Goal: Task Accomplishment & Management: Manage account settings

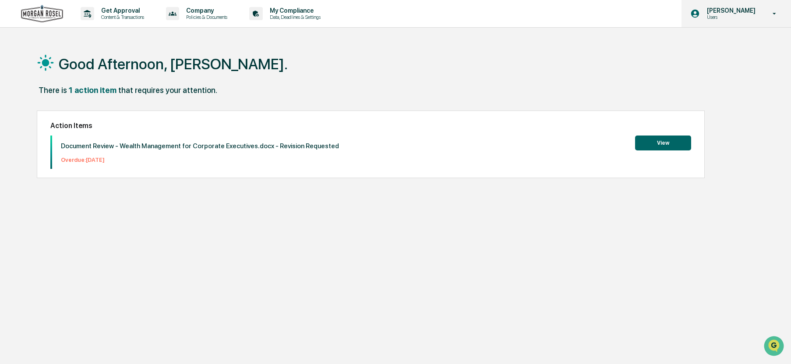
click at [715, 11] on p "[PERSON_NAME]" at bounding box center [730, 10] width 60 height 7
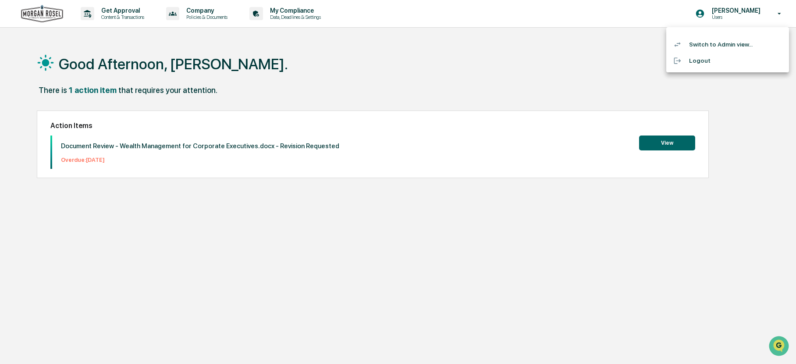
click at [479, 85] on div at bounding box center [398, 182] width 796 height 364
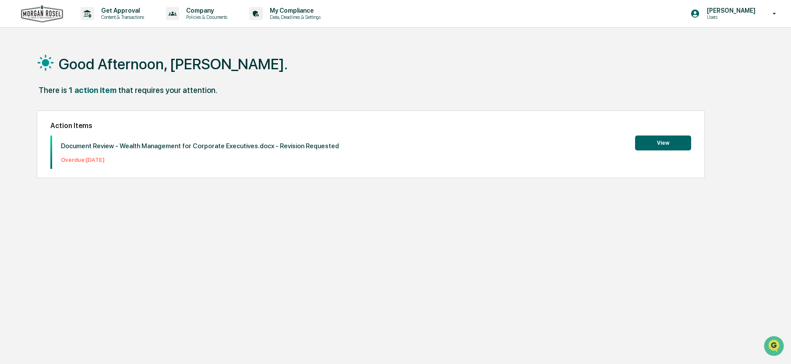
click at [663, 143] on button "View" at bounding box center [663, 142] width 56 height 15
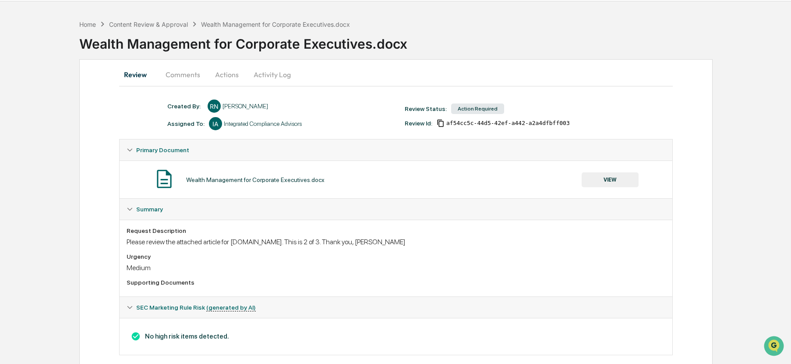
scroll to position [40, 0]
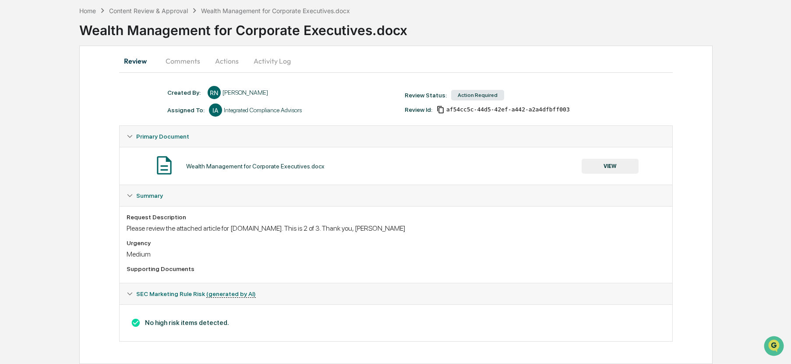
click at [608, 166] on button "VIEW" at bounding box center [610, 166] width 57 height 15
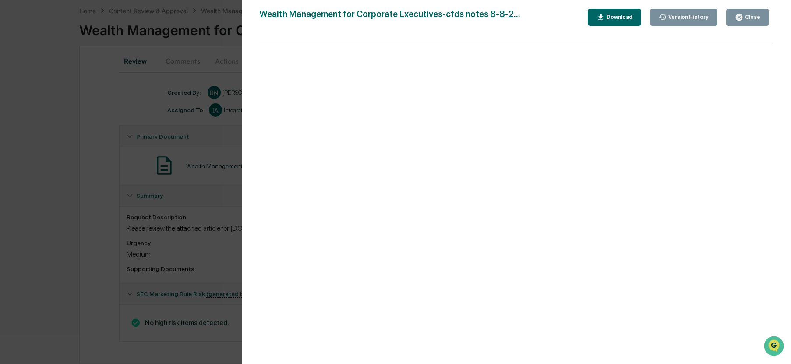
click at [743, 18] on icon "button" at bounding box center [739, 17] width 7 height 7
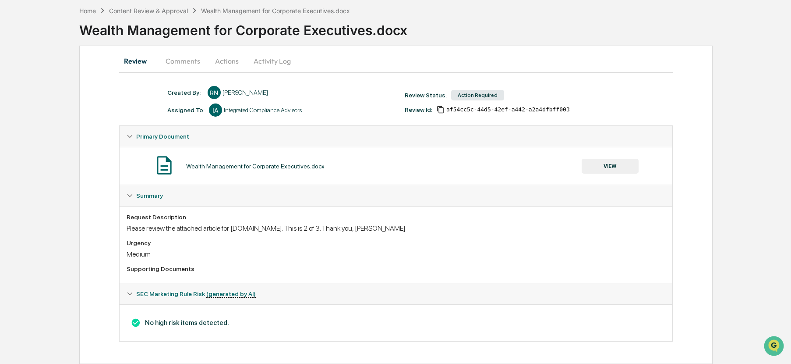
click at [181, 60] on button "Comments" at bounding box center [183, 60] width 49 height 21
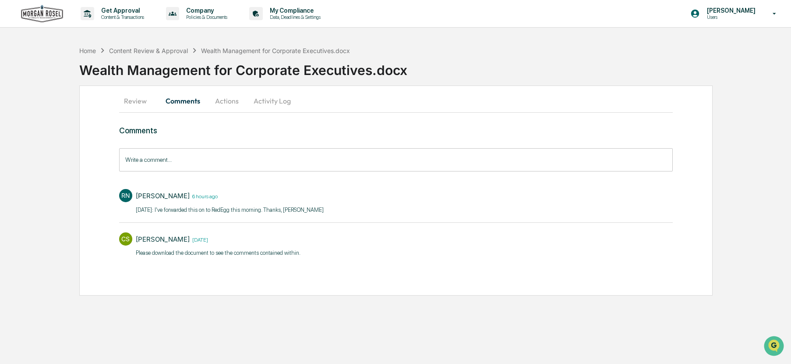
scroll to position [0, 0]
click at [231, 101] on button "Actions" at bounding box center [227, 100] width 39 height 21
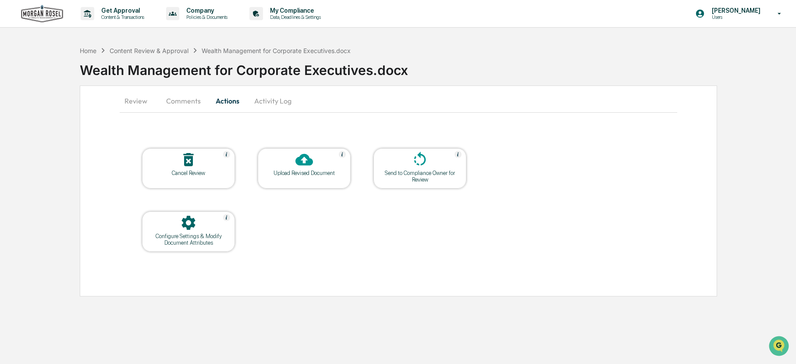
click at [263, 102] on button "Activity Log" at bounding box center [272, 100] width 51 height 21
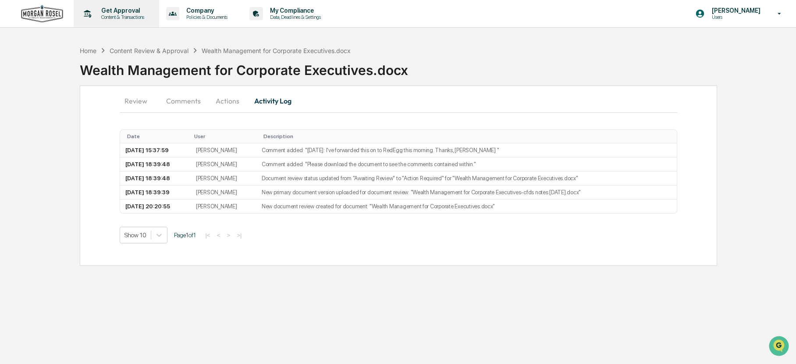
click at [120, 11] on p "Get Approval" at bounding box center [121, 10] width 54 height 7
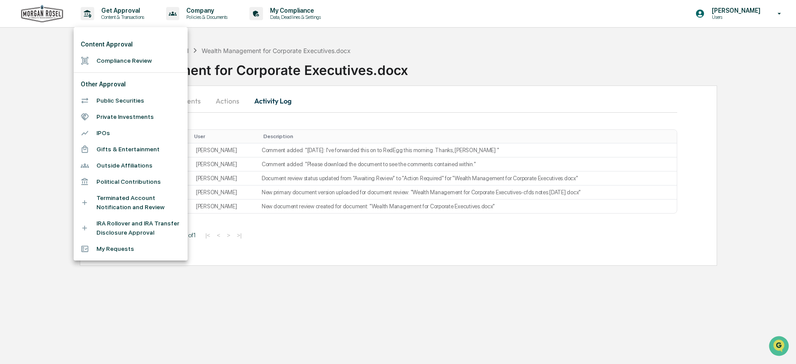
click at [19, 75] on div at bounding box center [398, 182] width 796 height 364
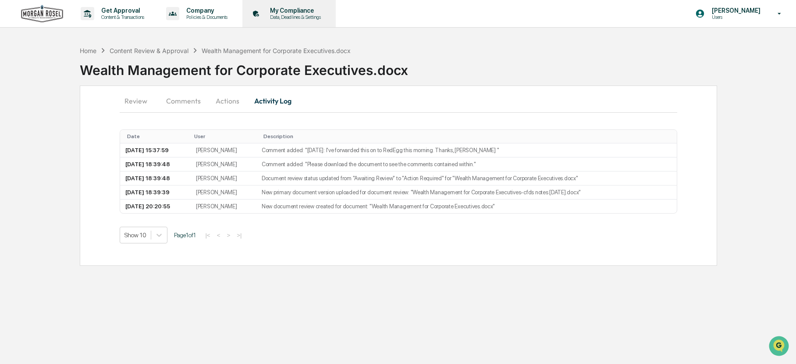
click at [304, 14] on p "Data, Deadlines & Settings" at bounding box center [294, 17] width 62 height 6
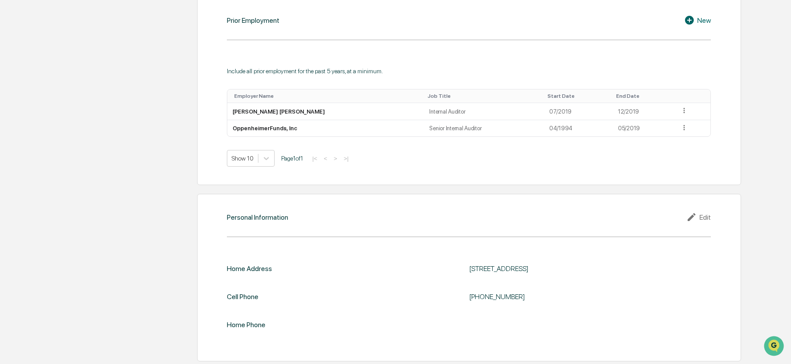
scroll to position [668, 0]
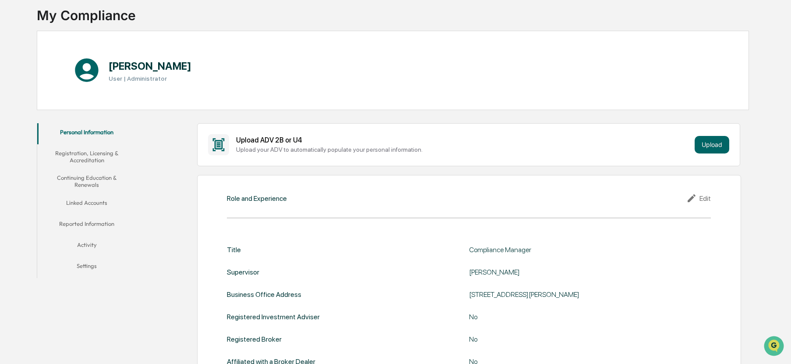
click at [82, 198] on button "Linked Accounts" at bounding box center [86, 204] width 99 height 21
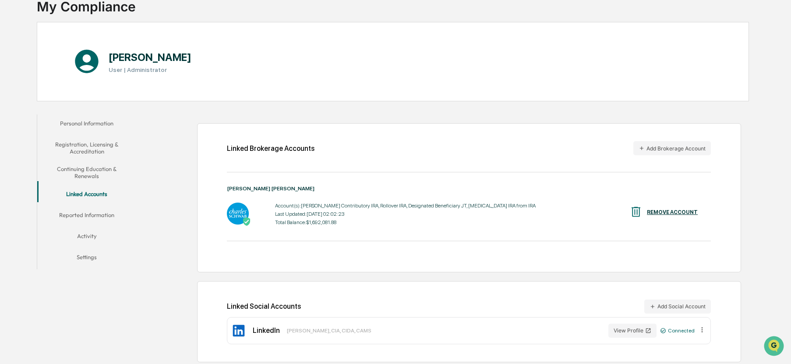
scroll to position [66, 0]
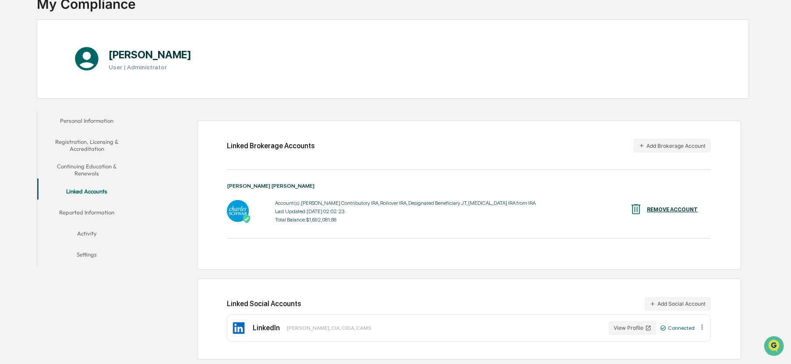
click at [702, 328] on icon at bounding box center [702, 327] width 8 height 8
click at [736, 332] on div "Linked Social Accounts Add Social Account LinkedIn [PERSON_NAME], CIA, CIDA, CA…" at bounding box center [469, 318] width 544 height 81
click at [762, 223] on div "Home My Compliance My Compliance [PERSON_NAME] User | Administrator Personal In…" at bounding box center [393, 169] width 738 height 388
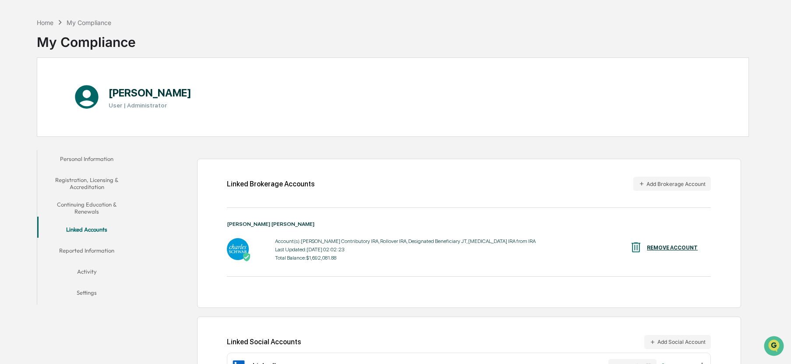
scroll to position [0, 0]
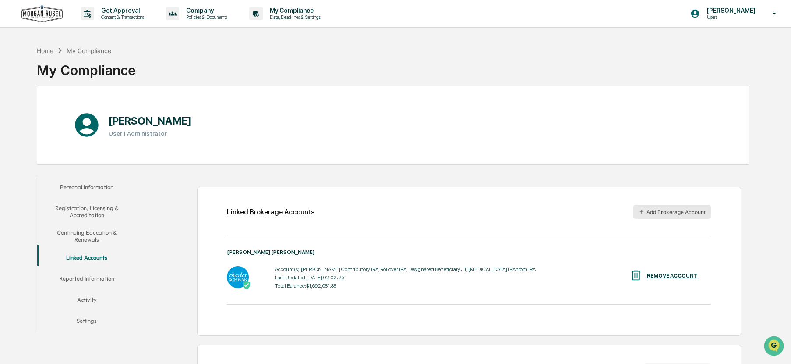
click at [672, 212] on button "Add Brokerage Account" at bounding box center [672, 212] width 78 height 14
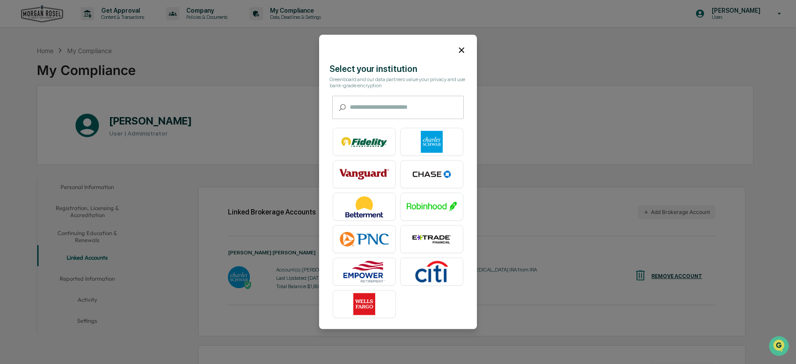
click at [458, 51] on icon at bounding box center [461, 50] width 10 height 10
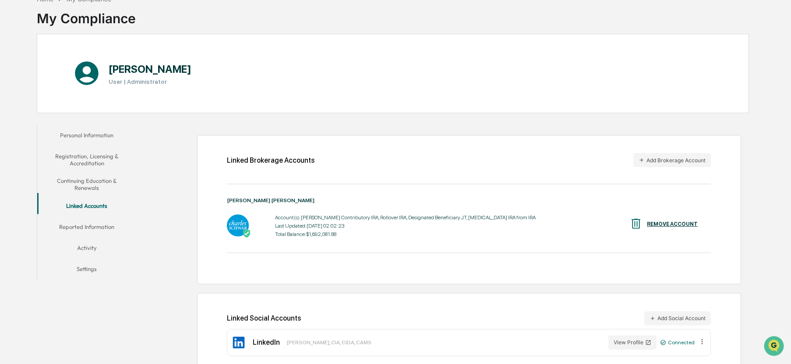
scroll to position [66, 0]
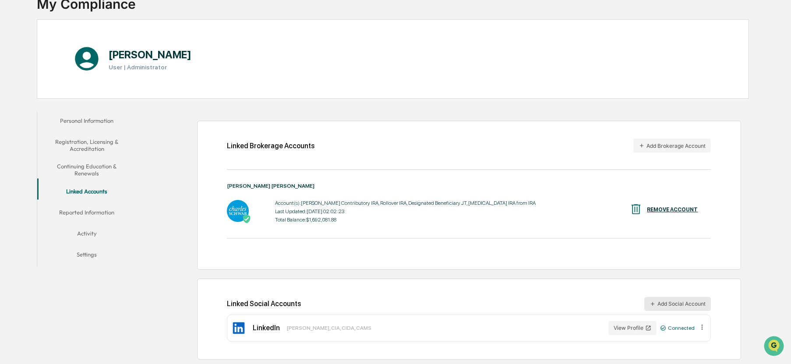
click at [677, 303] on button "Add Social Account" at bounding box center [677, 304] width 67 height 14
